Goal: Task Accomplishment & Management: Manage account settings

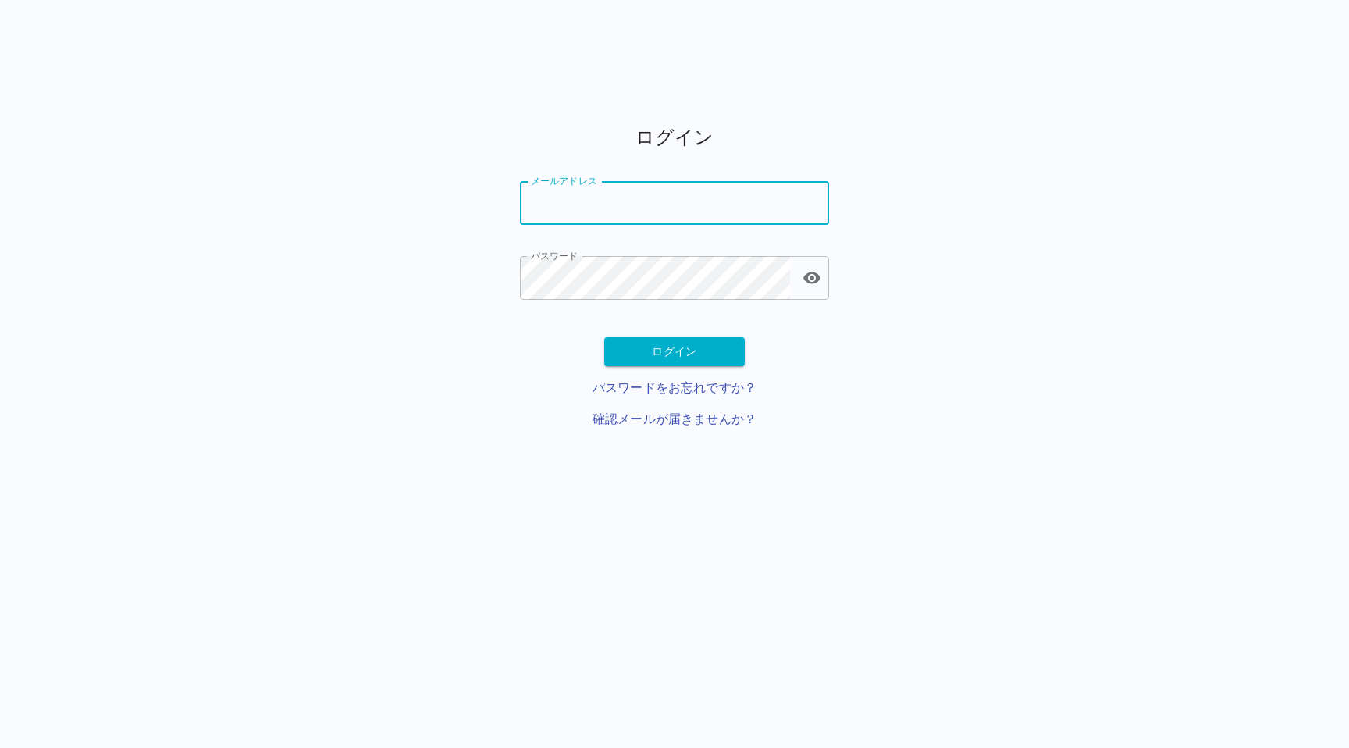
click at [666, 219] on input "メールアドレス" at bounding box center [674, 203] width 309 height 44
click at [729, 166] on div "ログイン メールアドレス メールアドレス パスワード パスワード" at bounding box center [674, 212] width 309 height 175
click at [732, 211] on input "メールアドレス" at bounding box center [674, 203] width 309 height 44
click at [802, 145] on h5 "ログイン" at bounding box center [674, 137] width 309 height 25
click at [571, 199] on input "メールアドレス" at bounding box center [674, 203] width 309 height 44
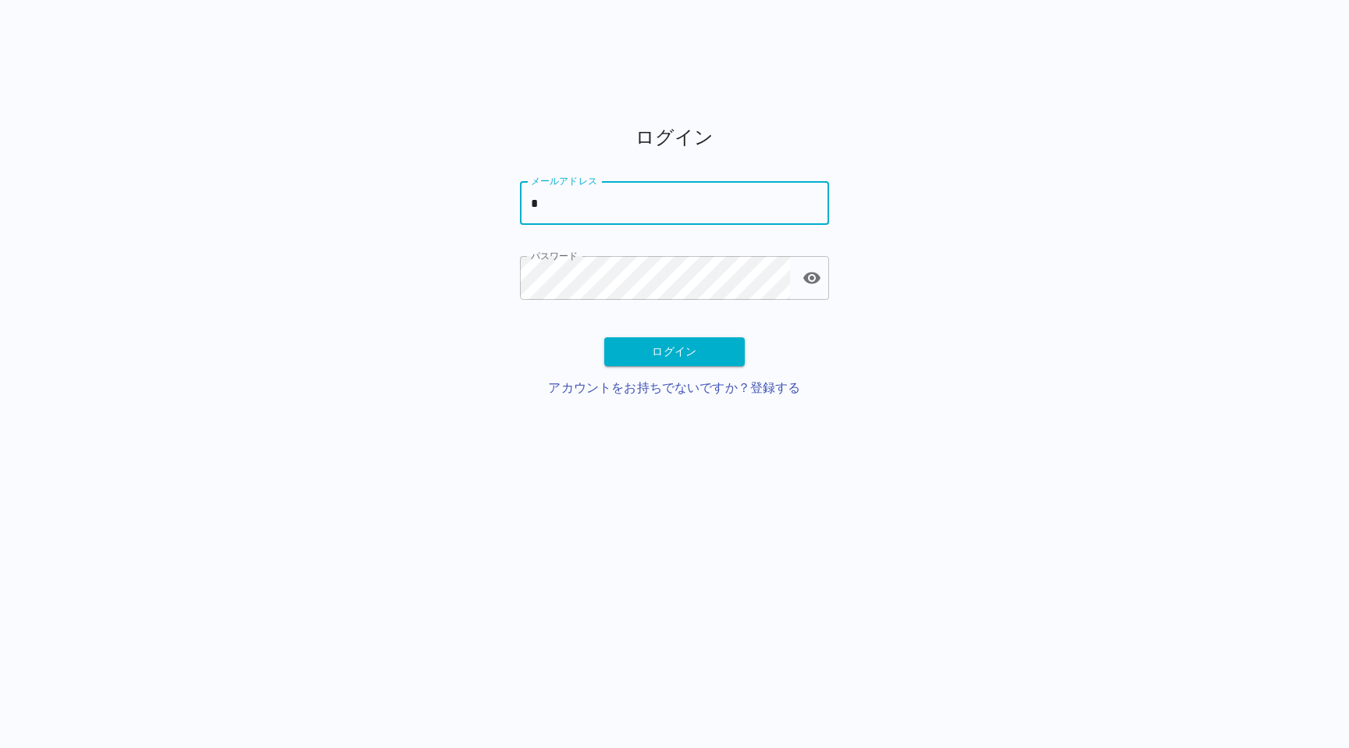
type input "**"
type input "**********"
click at [635, 336] on div "**********" at bounding box center [674, 267] width 309 height 335
click at [635, 341] on button "ログイン" at bounding box center [674, 351] width 140 height 29
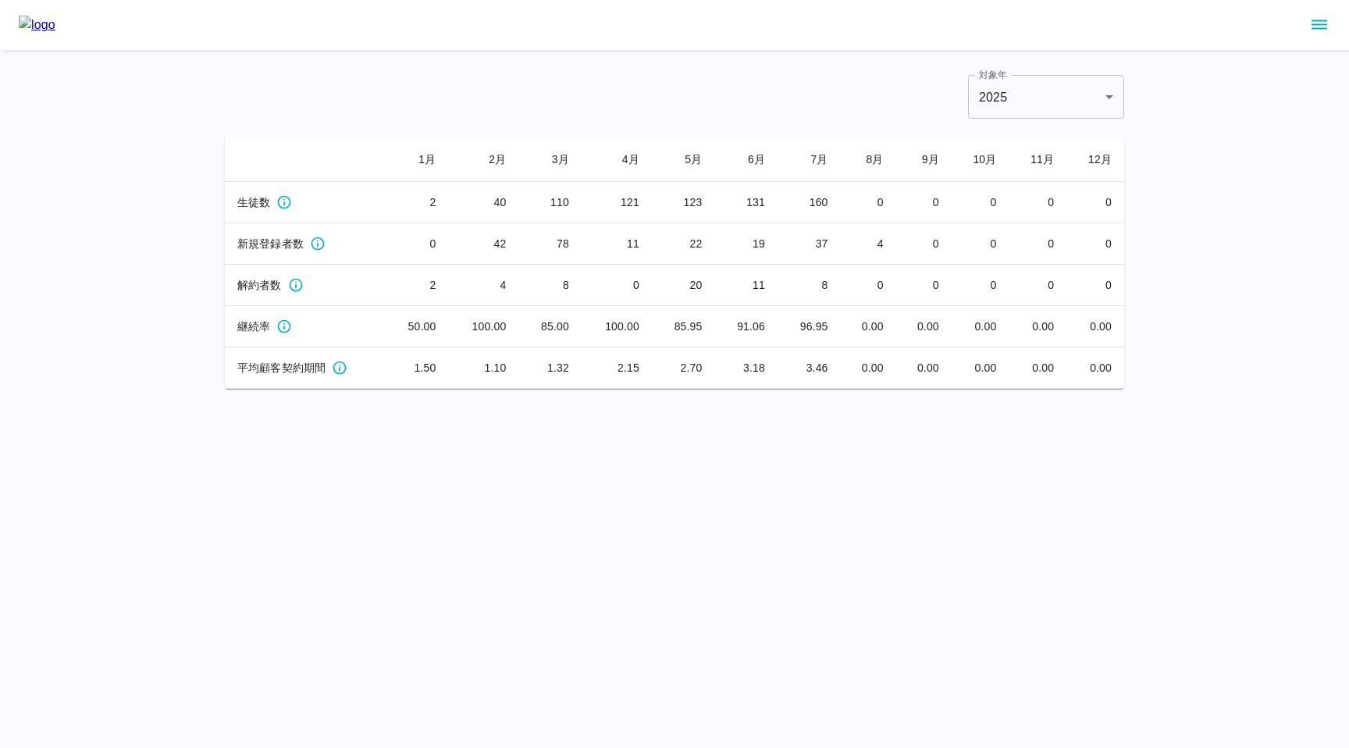
click at [1318, 35] on button "sidemenu" at bounding box center [1319, 25] width 27 height 27
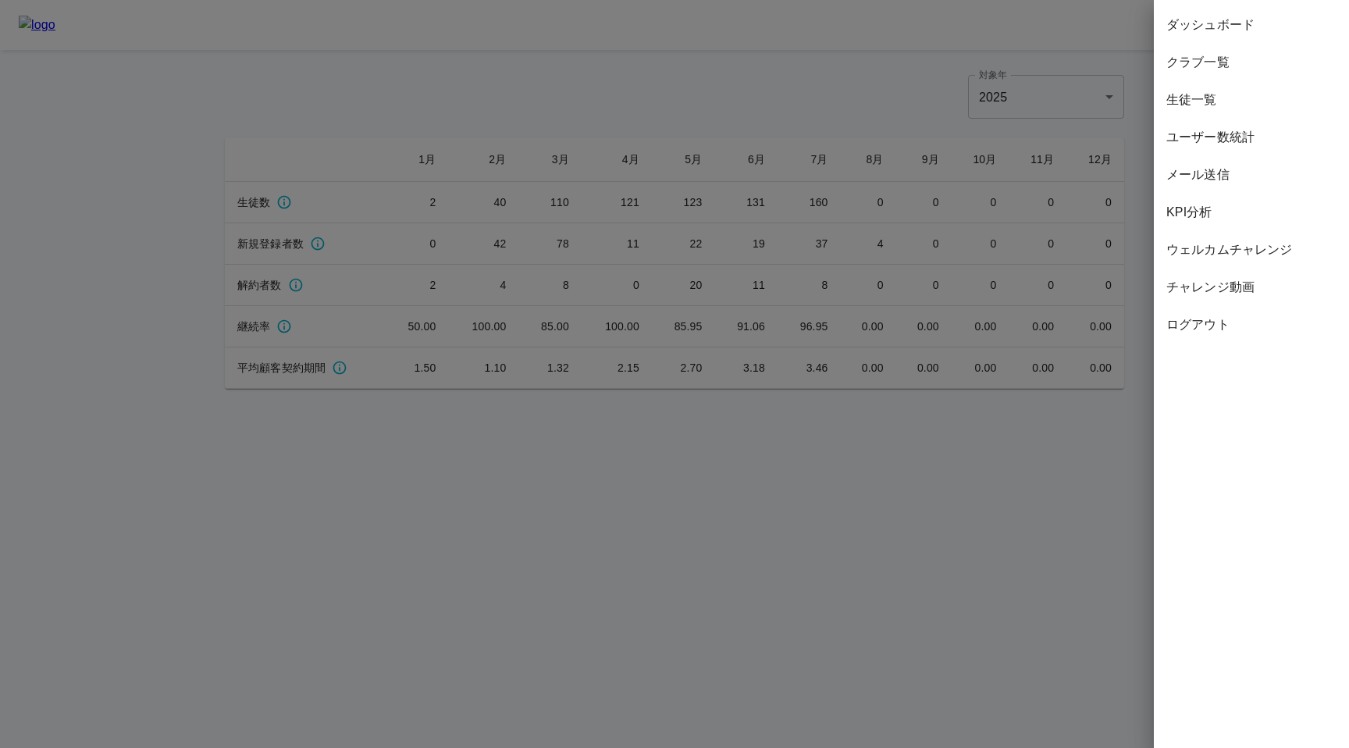
click at [1239, 68] on span "クラブ一覧" at bounding box center [1251, 62] width 170 height 19
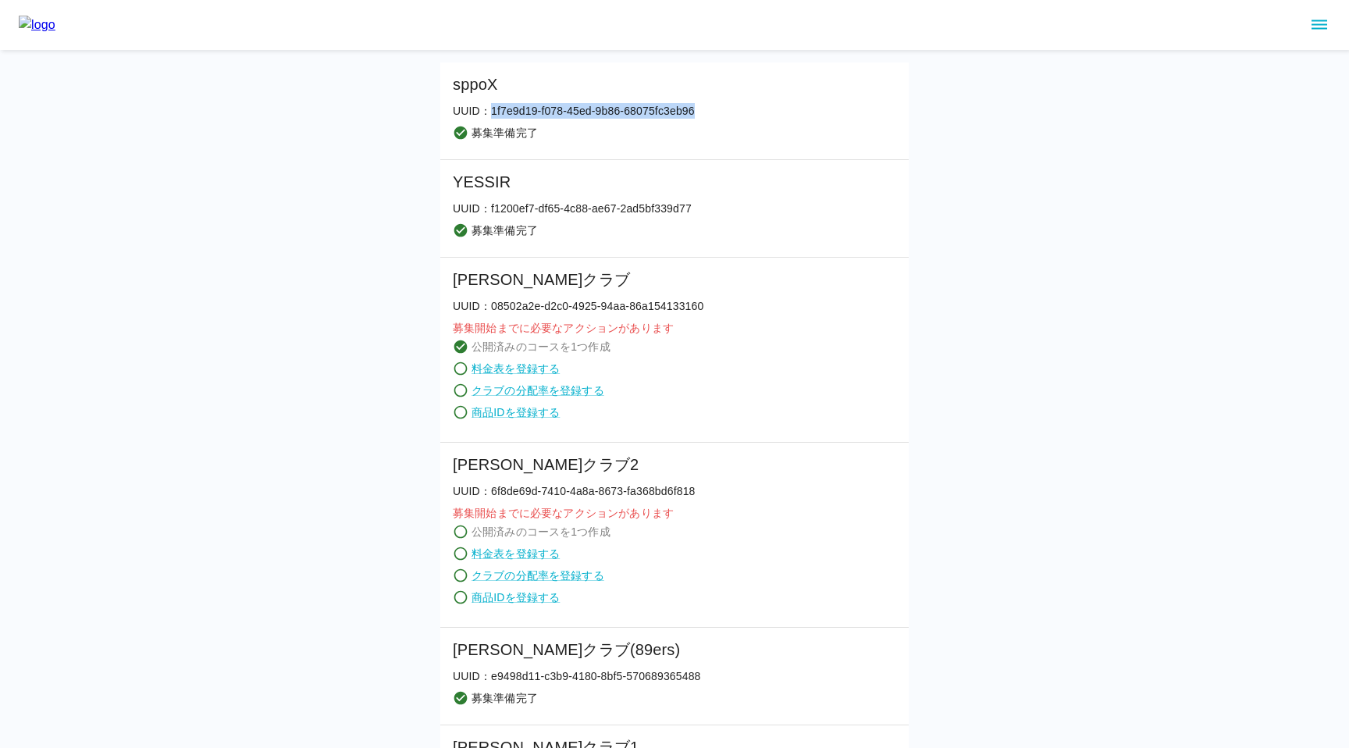
drag, startPoint x: 493, startPoint y: 109, endPoint x: 702, endPoint y: 107, distance: 209.2
click at [702, 107] on li "sppoX UUID： 1f7e9d19-f078-45ed-9b86-68075fc3eb96 募集準備完了" at bounding box center [674, 111] width 468 height 98
click at [485, 212] on p "UUID： f1200ef7-df65-4c88-ae67-2ad5bf339d77" at bounding box center [572, 209] width 239 height 16
drag, startPoint x: 490, startPoint y: 210, endPoint x: 697, endPoint y: 212, distance: 206.8
click at [697, 212] on li "YESSIR UUID： f1200ef7-df65-4c88-ae67-2ad5bf339d77 募集準備完了" at bounding box center [674, 209] width 468 height 98
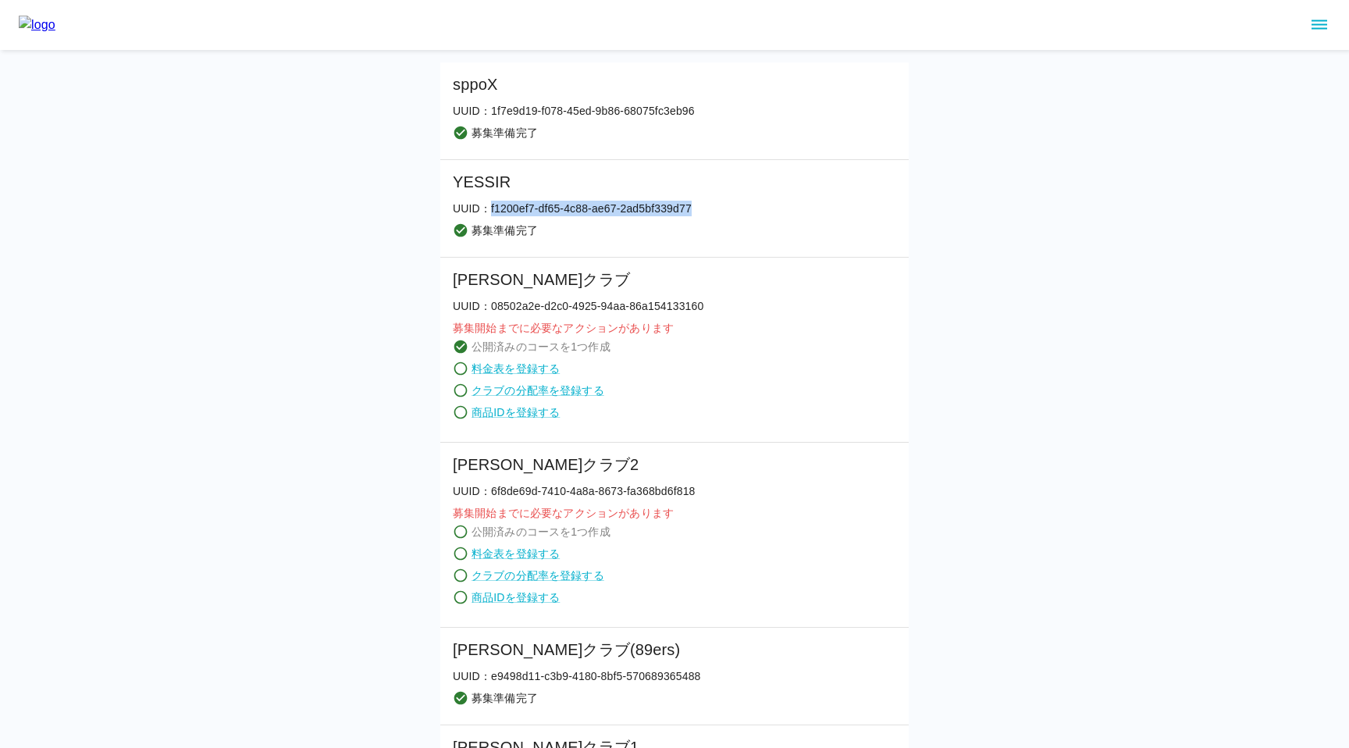
copy p "f1200ef7-df65-4c88-ae67-2ad5bf339d77"
click at [738, 204] on li "YESSIR UUID： f1200ef7-df65-4c88-ae67-2ad5bf339d77 募集準備完了" at bounding box center [674, 209] width 468 height 98
click at [849, 199] on li "YESSIR UUID： f1200ef7-df65-4c88-ae67-2ad5bf339d77 募集準備完了" at bounding box center [674, 209] width 468 height 98
